Goal: Browse casually

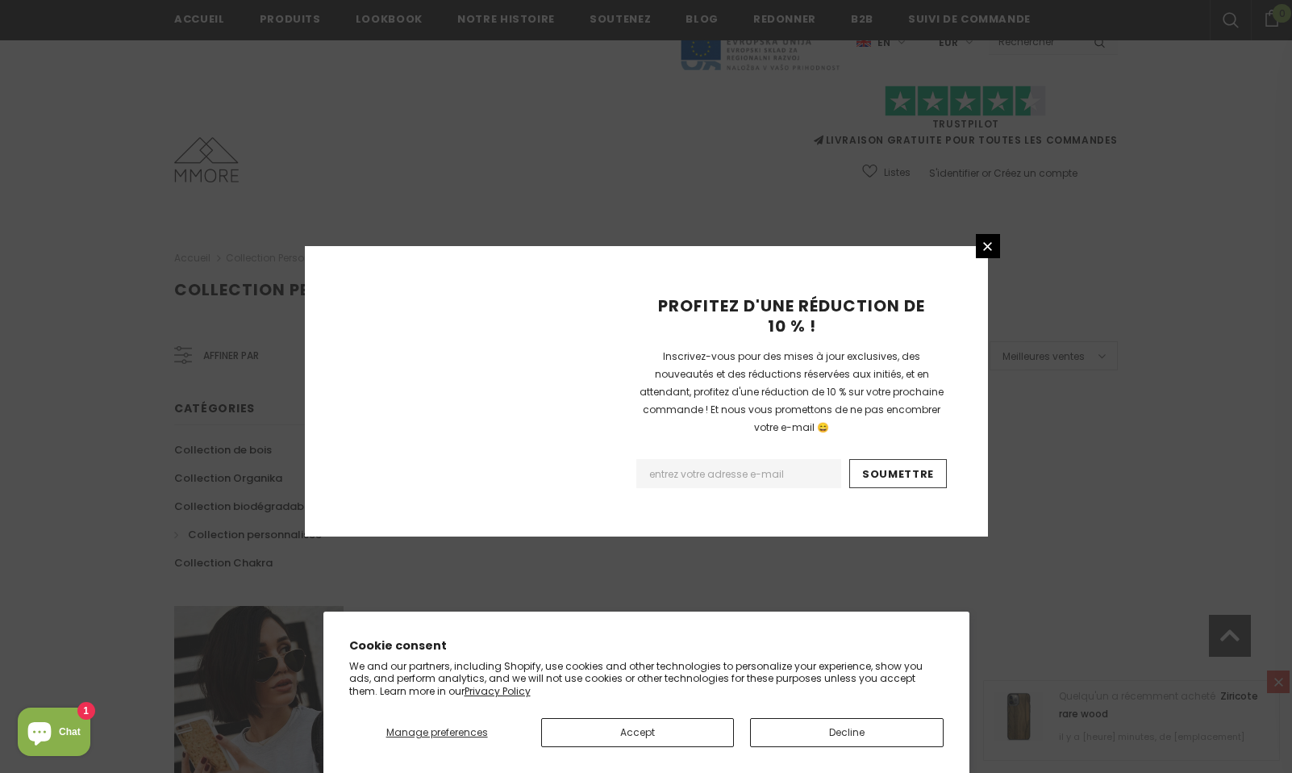
scroll to position [920, 0]
